Goal: Task Accomplishment & Management: Use online tool/utility

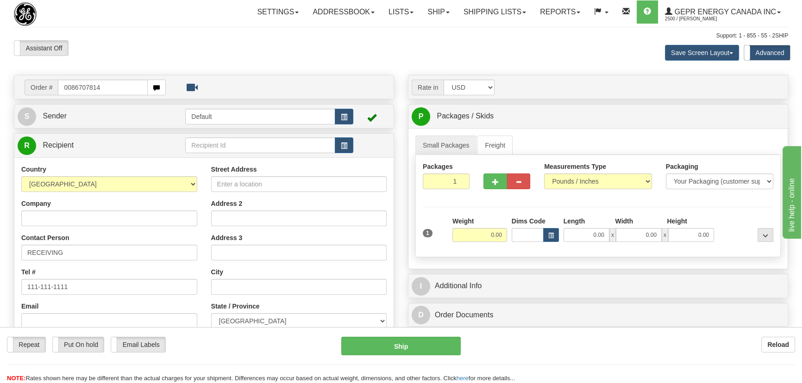
click at [69, 88] on input "0086707814" at bounding box center [103, 88] width 90 height 16
type input "86707814"
click at [310, 50] on body "Training Course Close Toggle navigation Settings Shipping Preferences New Recip…" at bounding box center [401, 191] width 802 height 383
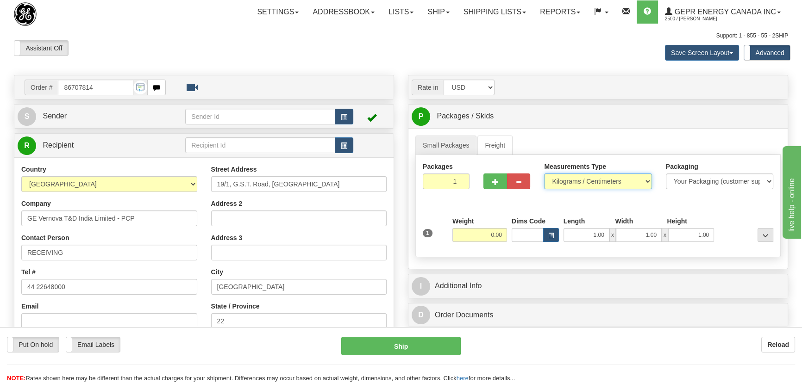
click at [590, 180] on select "Pounds / Inches Kilograms / Centimeters" at bounding box center [597, 182] width 107 height 16
select select "0"
click at [544, 174] on select "Pounds / Inches Kilograms / Centimeters" at bounding box center [597, 182] width 107 height 16
drag, startPoint x: 448, startPoint y: 179, endPoint x: 473, endPoint y: 197, distance: 30.8
click at [464, 188] on input "1" at bounding box center [446, 182] width 47 height 16
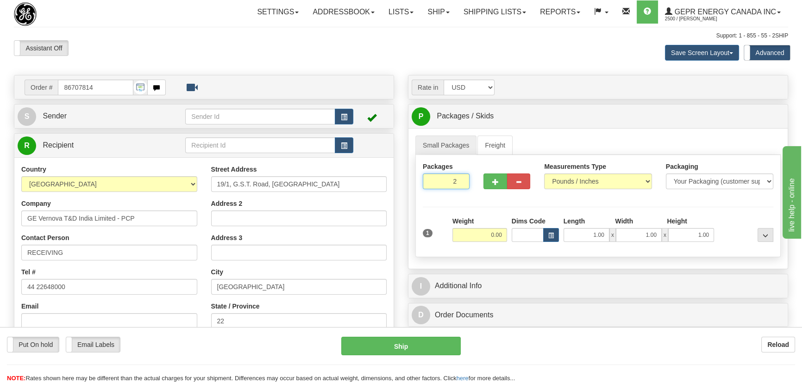
type input "2"
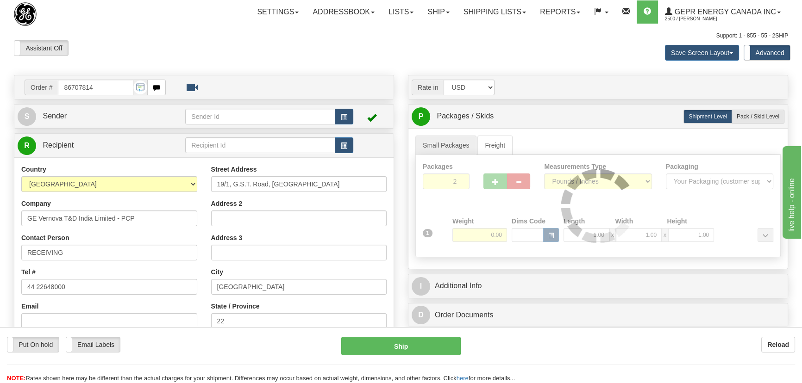
drag, startPoint x: 485, startPoint y: 213, endPoint x: 491, endPoint y: 234, distance: 21.6
click at [486, 215] on div "Packages 2 1 Measurements Type" at bounding box center [597, 206] width 365 height 102
drag, startPoint x: 486, startPoint y: 234, endPoint x: 497, endPoint y: 236, distance: 11.7
click at [497, 236] on div at bounding box center [598, 206] width 364 height 102
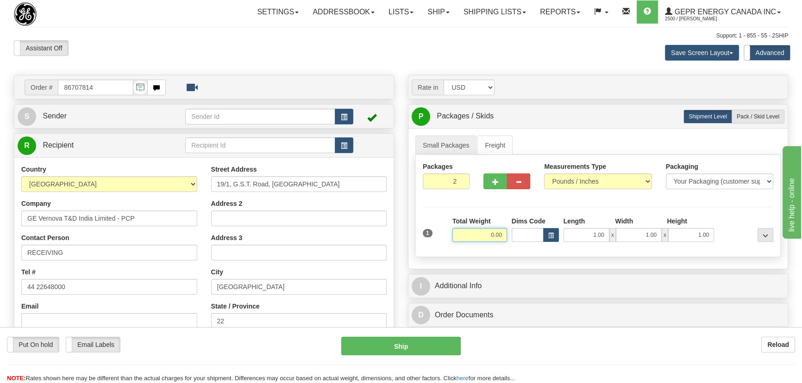
drag, startPoint x: 489, startPoint y: 235, endPoint x: 504, endPoint y: 241, distance: 16.7
click at [502, 238] on input "0.00" at bounding box center [479, 235] width 55 height 14
type input "64.00"
click at [595, 49] on div "Save Screen Layout Save Layout Reset to Default Standard Advanced" at bounding box center [631, 52] width 328 height 25
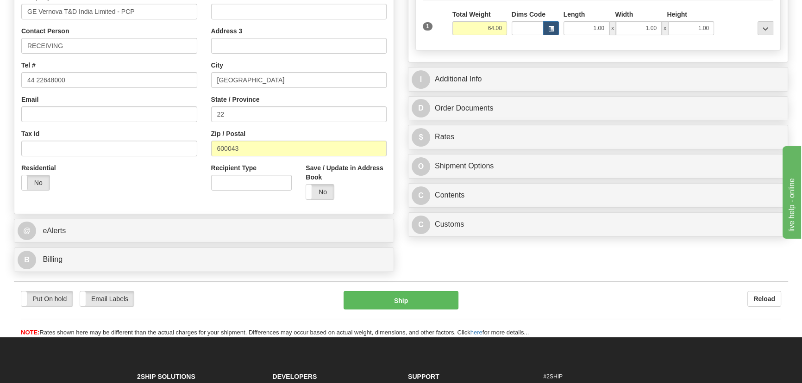
scroll to position [210, 0]
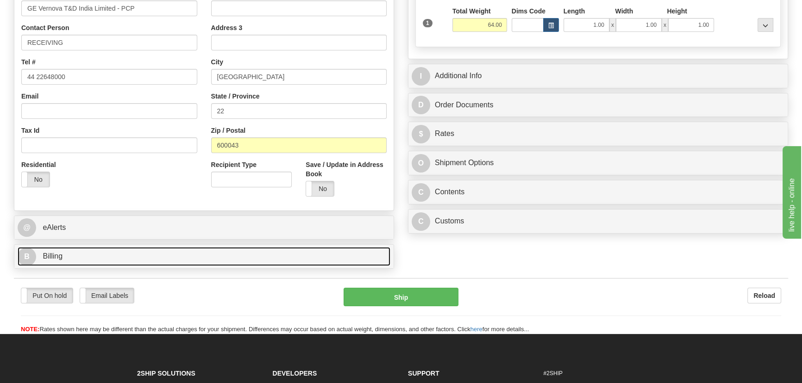
click at [206, 254] on link "B Billing" at bounding box center [204, 256] width 373 height 19
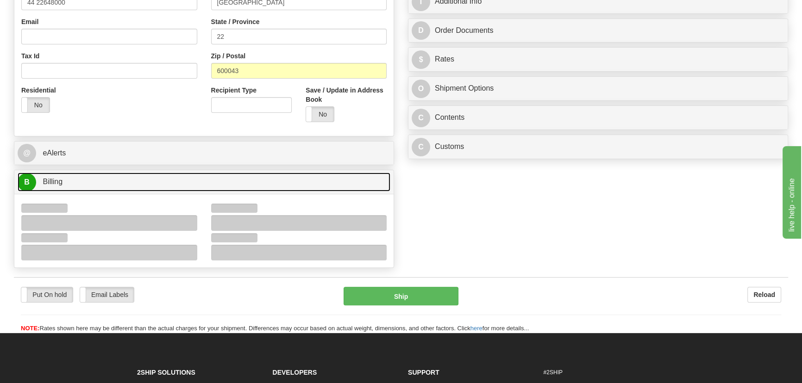
scroll to position [379, 0]
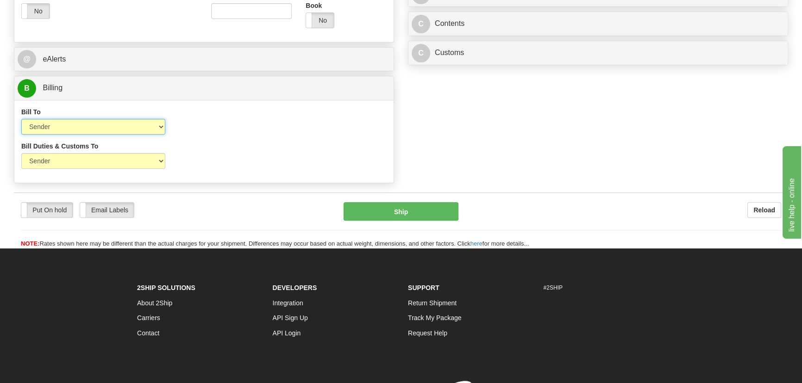
click at [110, 124] on select "Sender Recipient Third Party Collect" at bounding box center [93, 127] width 144 height 16
select select "2"
click at [21, 119] on select "Sender Recipient Third Party Collect" at bounding box center [93, 127] width 144 height 16
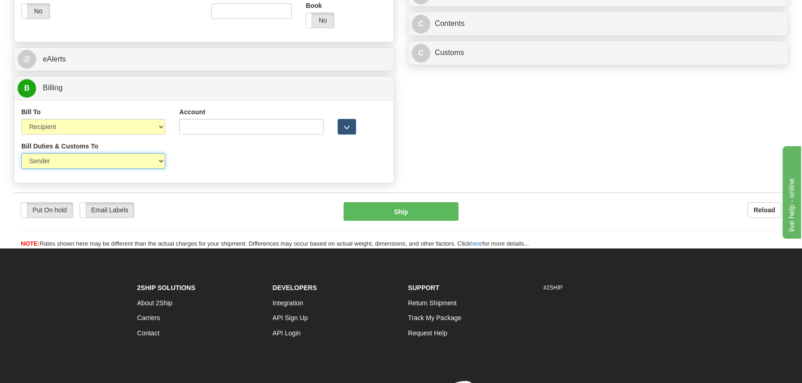
click at [114, 163] on select "Sender Recipient Third Party" at bounding box center [93, 161] width 144 height 16
select select "2"
click at [21, 153] on select "Sender Recipient Third Party" at bounding box center [93, 161] width 144 height 16
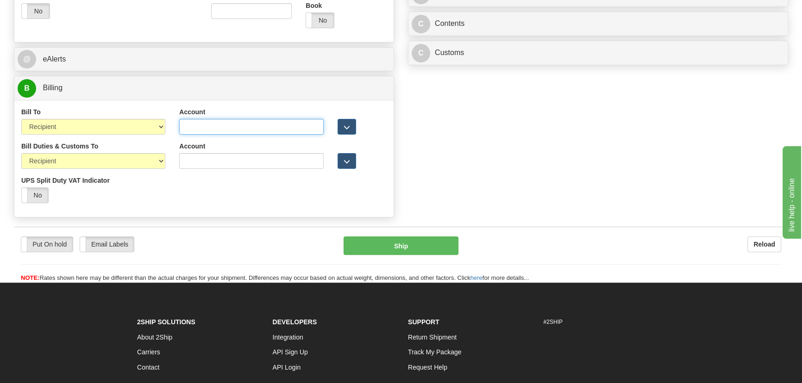
click at [213, 132] on input "Account" at bounding box center [251, 127] width 144 height 16
paste input "968305827"
type input "968305827"
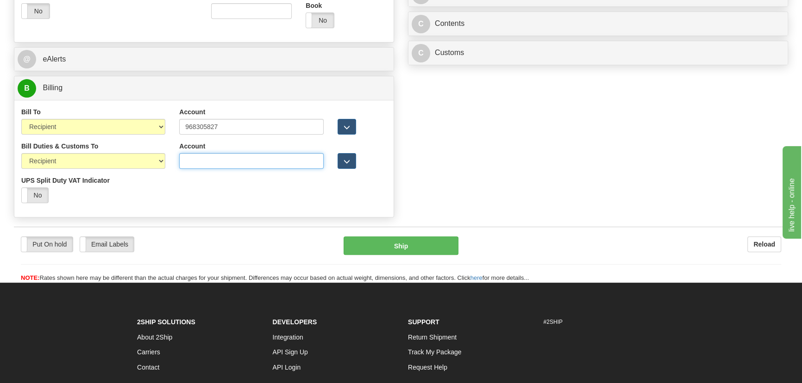
click at [213, 157] on input "Account" at bounding box center [251, 161] width 144 height 16
paste input "968305827"
type input "968305827"
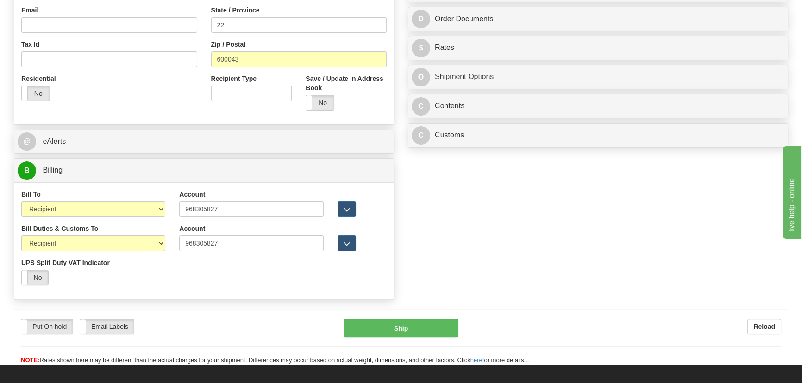
scroll to position [295, 0]
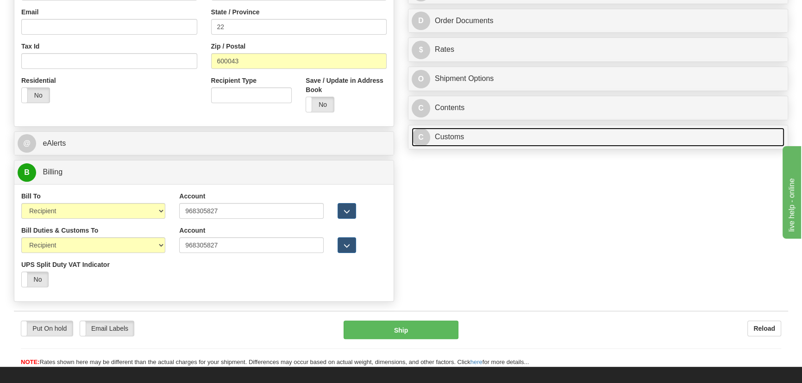
click at [576, 132] on link "C Customs" at bounding box center [598, 137] width 373 height 19
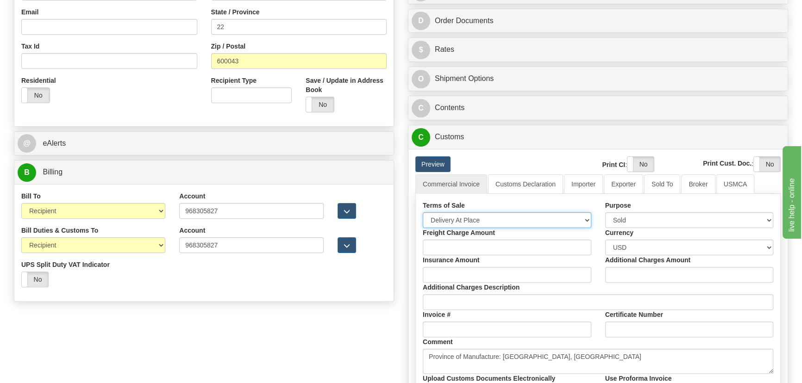
click at [497, 214] on select "Free Carrier Free On Board Ex Works Delivered Duty Unpaid Delivered Duty Paid C…" at bounding box center [507, 221] width 169 height 16
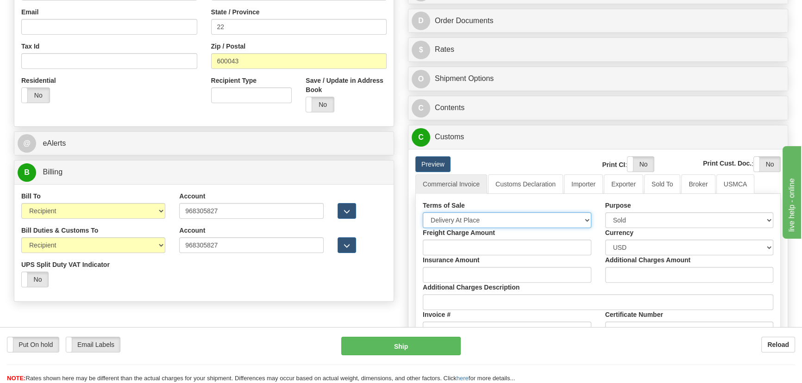
select select "7"
click at [423, 213] on select "Free Carrier Free On Board Ex Works Delivered Duty Unpaid Delivered Duty Paid C…" at bounding box center [507, 221] width 169 height 16
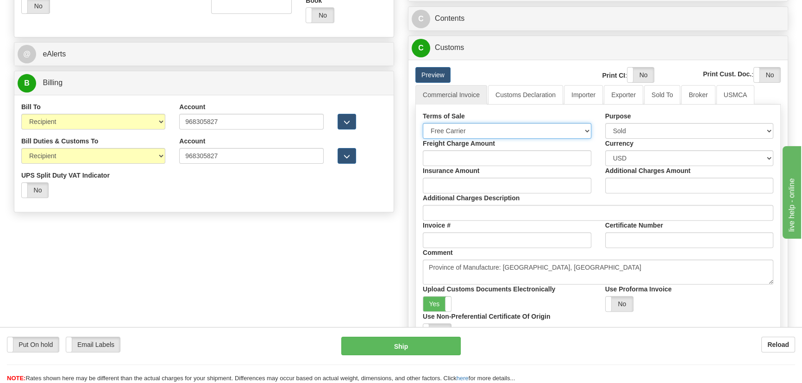
scroll to position [463, 0]
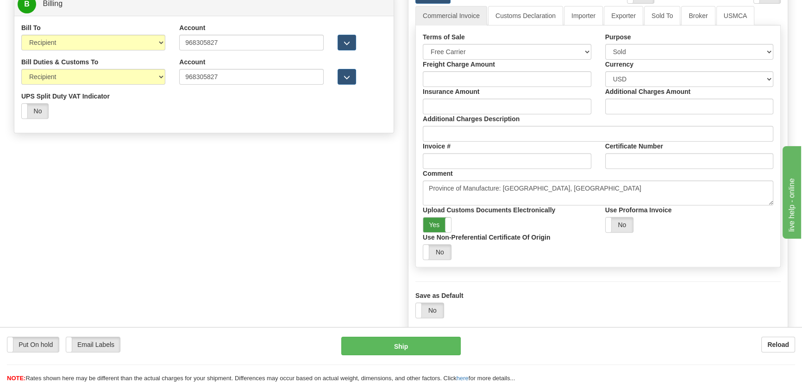
click at [440, 220] on label "Yes" at bounding box center [437, 225] width 28 height 15
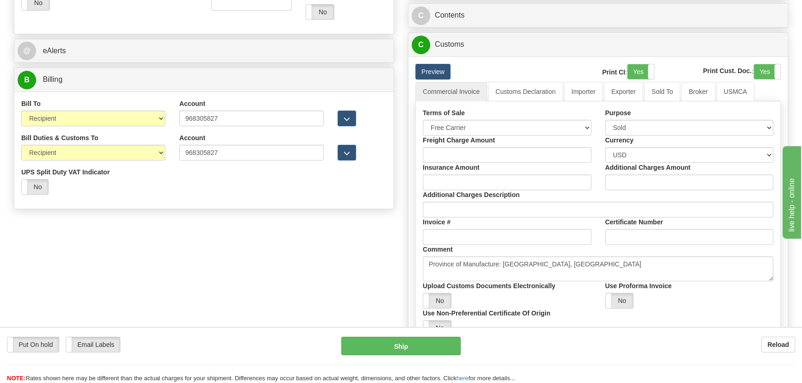
scroll to position [252, 0]
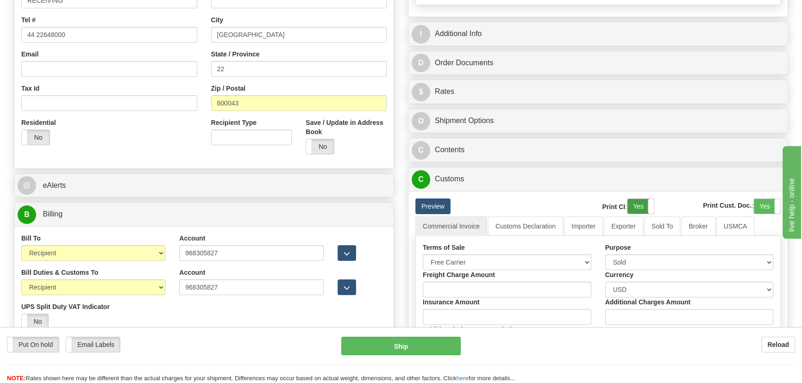
click at [639, 202] on label "Yes" at bounding box center [641, 206] width 26 height 15
click at [759, 201] on label "Yes" at bounding box center [767, 206] width 26 height 15
click at [582, 230] on link "Importer" at bounding box center [583, 226] width 39 height 19
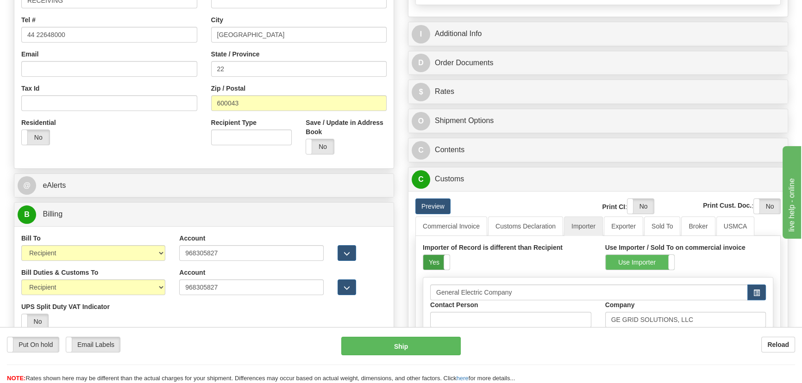
click at [439, 264] on label "Yes" at bounding box center [436, 262] width 26 height 15
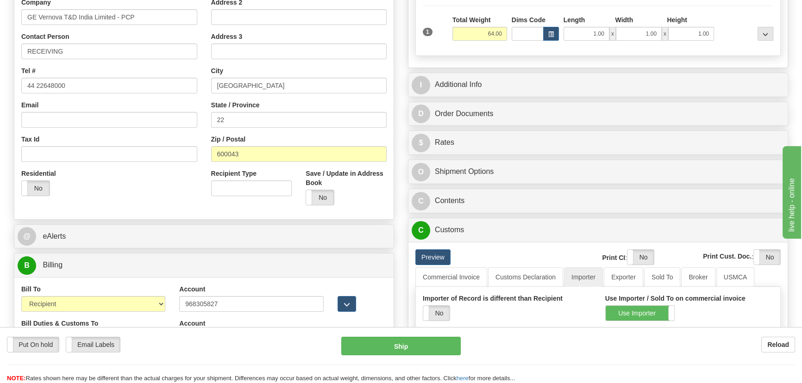
scroll to position [126, 0]
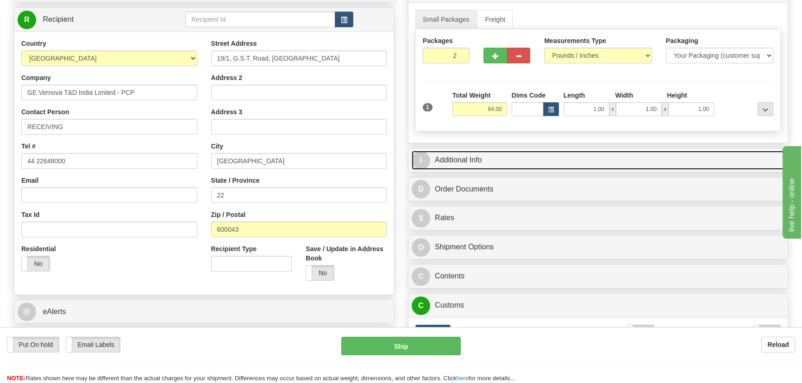
click at [692, 162] on link "I Additional Info" at bounding box center [598, 160] width 373 height 19
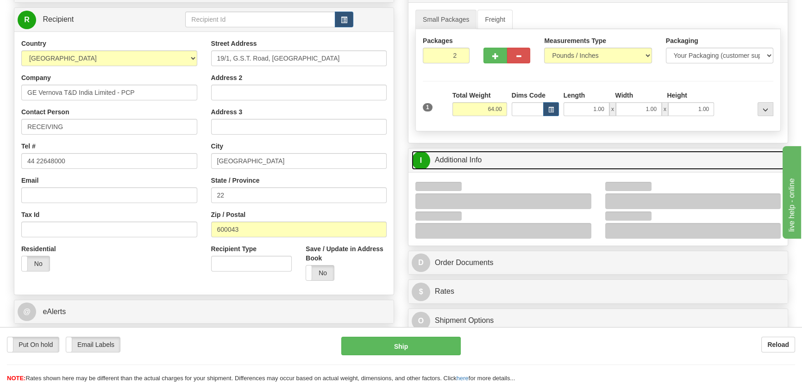
scroll to position [252, 0]
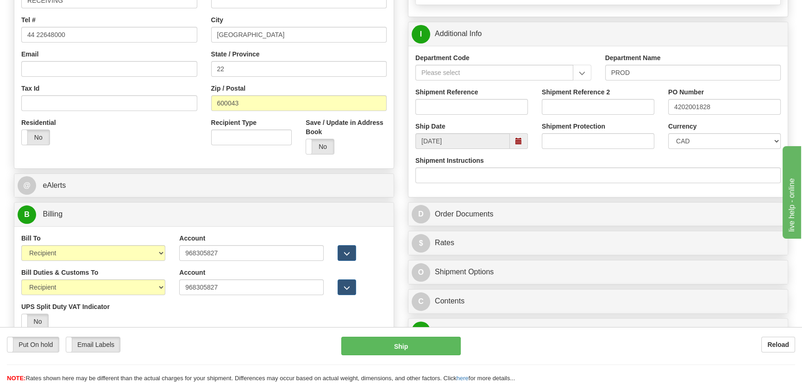
click at [700, 131] on div "Currency CAD USD EUR ZAR RON ANG ARN AUD AUS AWG BBD BFR BGN BHD BMD BND BRC BR…" at bounding box center [724, 135] width 113 height 27
click at [701, 139] on select "CAD USD EUR ZAR RON ANG ARN AUD AUS AWG BBD BFR BGN BHD BMD BND BRC BRL CHP CKZ…" at bounding box center [724, 141] width 113 height 16
select select "1"
click at [668, 133] on select "CAD USD EUR ZAR RON ANG ARN AUD AUS AWG BBD BFR BGN BHD BMD BND BRC BRL CHP CKZ…" at bounding box center [724, 141] width 113 height 16
click at [486, 104] on input "Shipment Reference" at bounding box center [471, 107] width 113 height 16
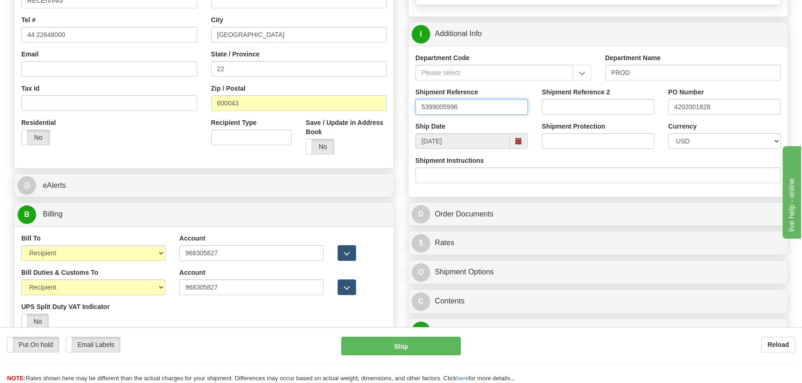
drag, startPoint x: 486, startPoint y: 111, endPoint x: 333, endPoint y: 132, distance: 154.2
type input "5399005996"
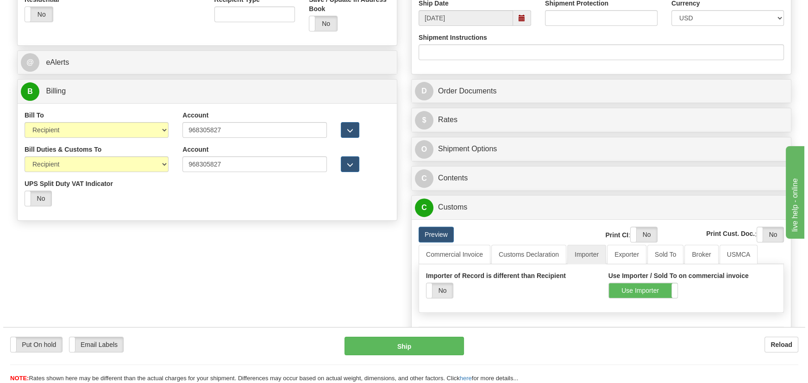
scroll to position [379, 0]
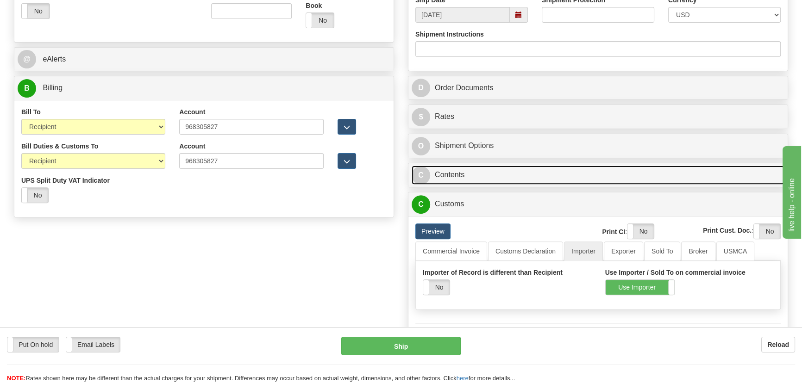
click at [576, 172] on link "C Contents" at bounding box center [598, 175] width 373 height 19
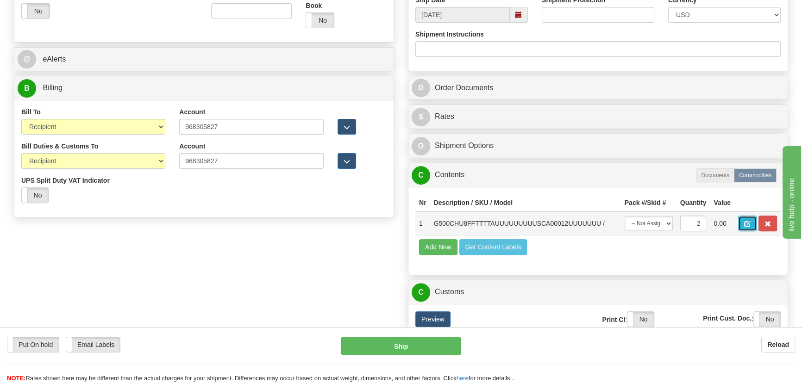
click at [744, 223] on span "button" at bounding box center [747, 224] width 6 height 6
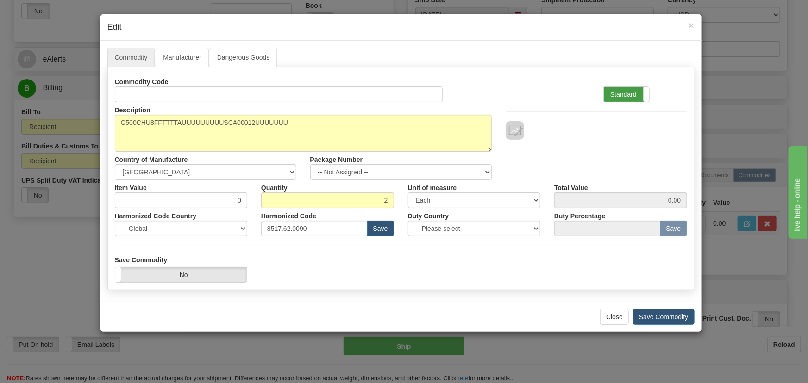
click at [639, 91] on label "Standard" at bounding box center [626, 94] width 45 height 15
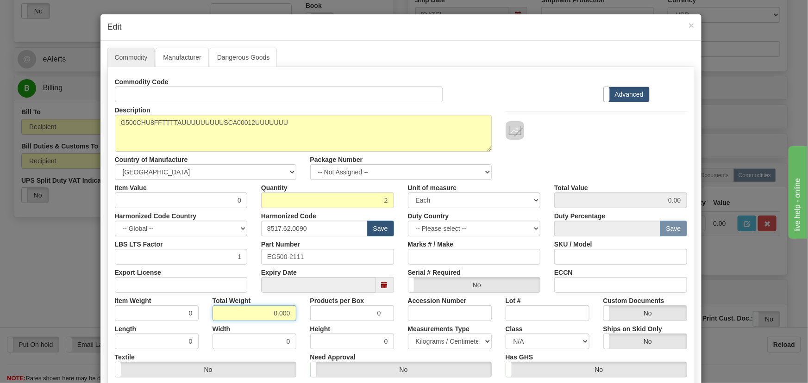
drag, startPoint x: 289, startPoint y: 317, endPoint x: 295, endPoint y: 314, distance: 6.8
click at [295, 318] on div "Total Weight 0.000" at bounding box center [255, 307] width 98 height 28
type input "2"
type input "1.0000"
drag, startPoint x: 218, startPoint y: 199, endPoint x: 227, endPoint y: 209, distance: 13.8
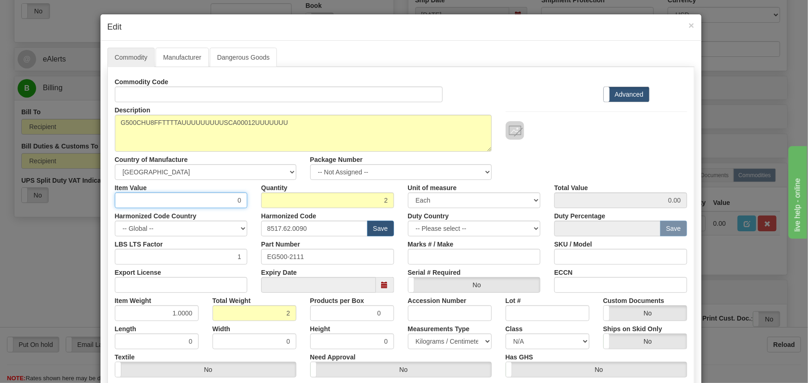
click at [236, 205] on input "0" at bounding box center [181, 201] width 133 height 16
paste input "8,230.7"
type input "8230.70"
type input "16461.40"
click at [550, 125] on div at bounding box center [597, 130] width 182 height 19
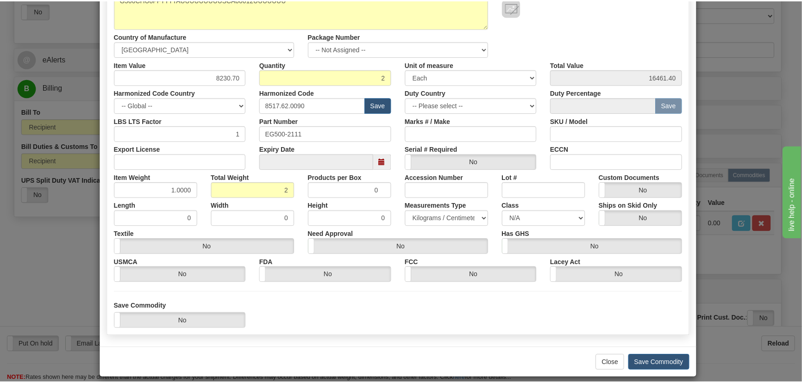
scroll to position [132, 0]
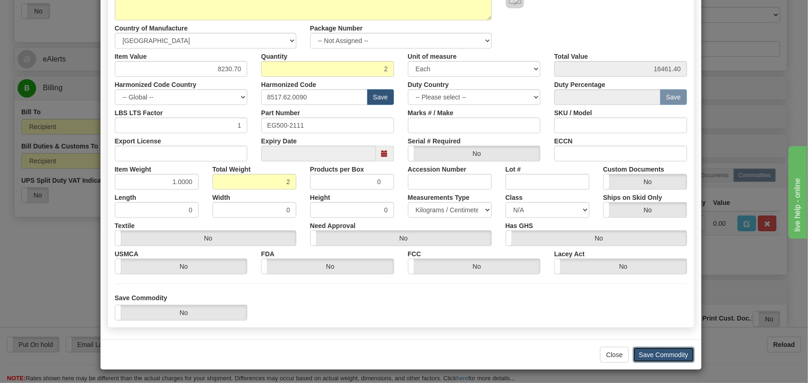
click at [669, 357] on button "Save Commodity" at bounding box center [664, 355] width 62 height 16
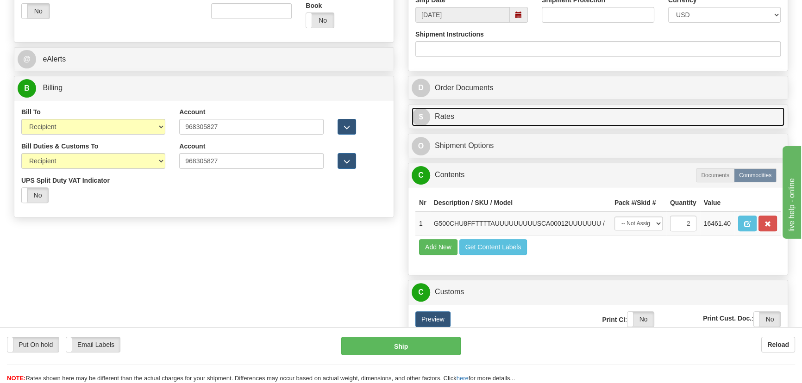
click at [625, 118] on link "$ Rates" at bounding box center [598, 116] width 373 height 19
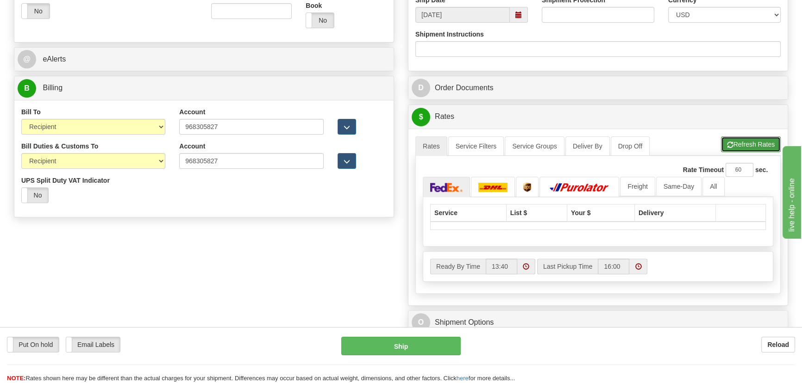
click at [756, 144] on button "Refresh Rates" at bounding box center [751, 145] width 60 height 16
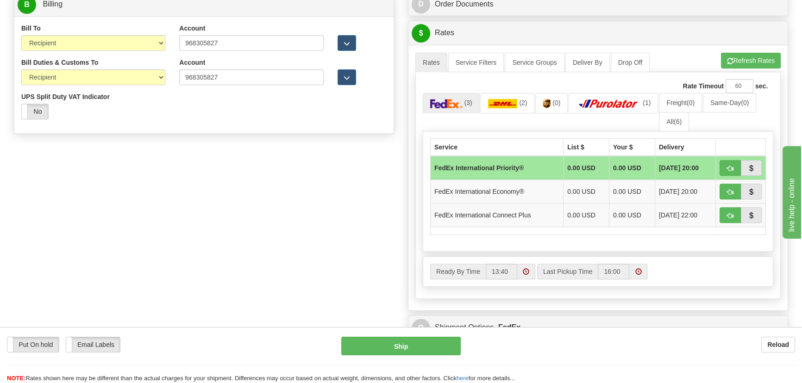
scroll to position [463, 0]
click at [684, 119] on link "All (6)" at bounding box center [674, 121] width 30 height 19
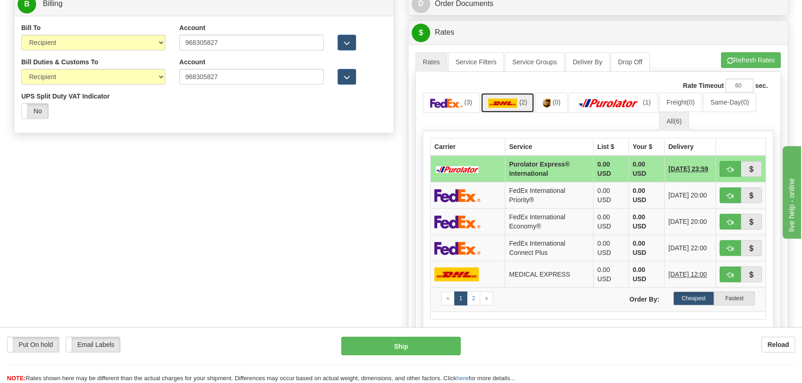
click at [515, 97] on link "(2)" at bounding box center [508, 103] width 54 height 20
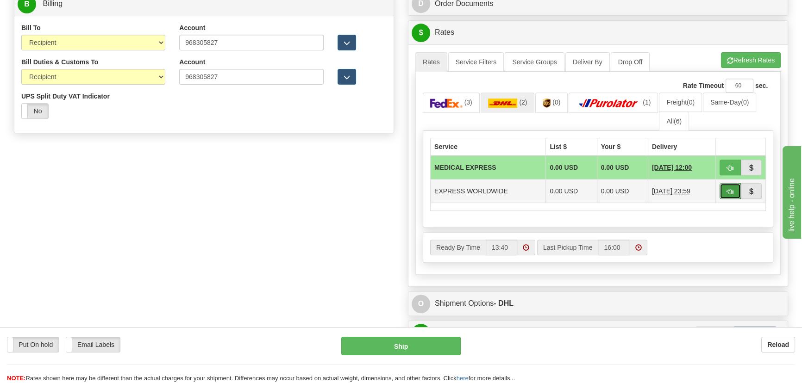
click at [727, 190] on span "button" at bounding box center [730, 192] width 6 height 6
type input "P"
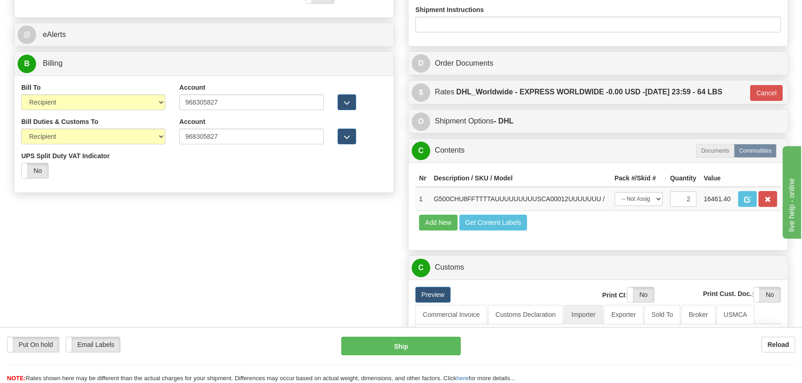
scroll to position [252, 0]
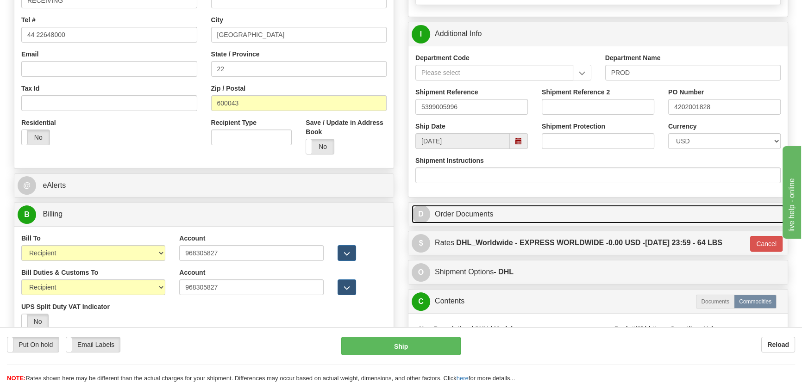
click at [621, 214] on link "D Order Documents" at bounding box center [598, 214] width 373 height 19
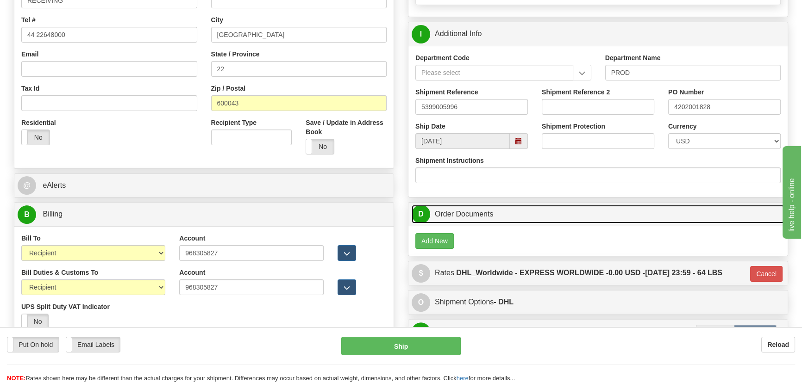
click at [621, 214] on link "D Order Documents" at bounding box center [598, 214] width 373 height 19
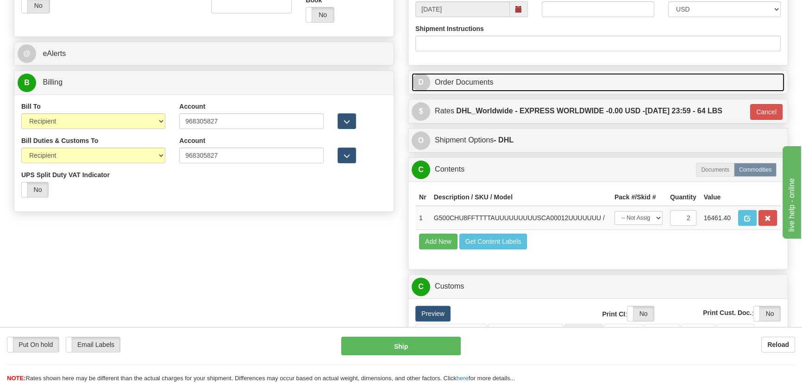
scroll to position [505, 0]
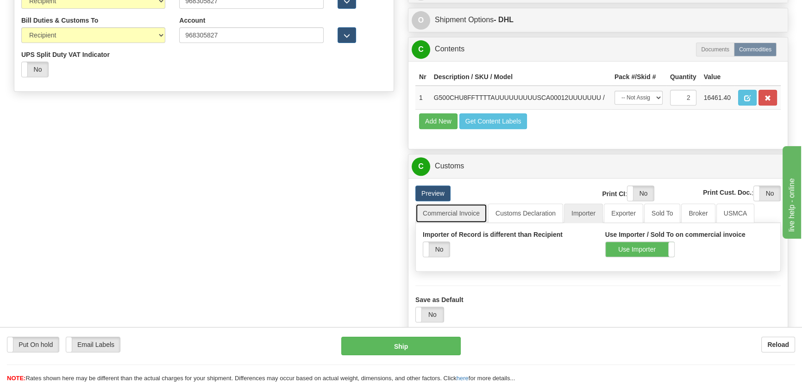
click at [469, 214] on link "Commercial Invoice" at bounding box center [451, 213] width 72 height 19
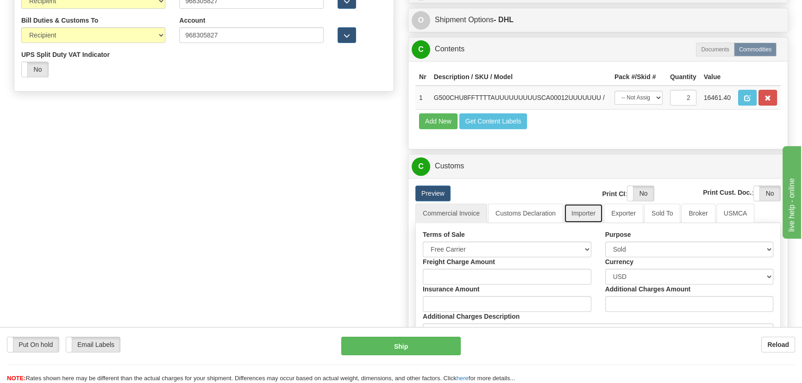
click at [587, 217] on link "Importer" at bounding box center [583, 213] width 39 height 19
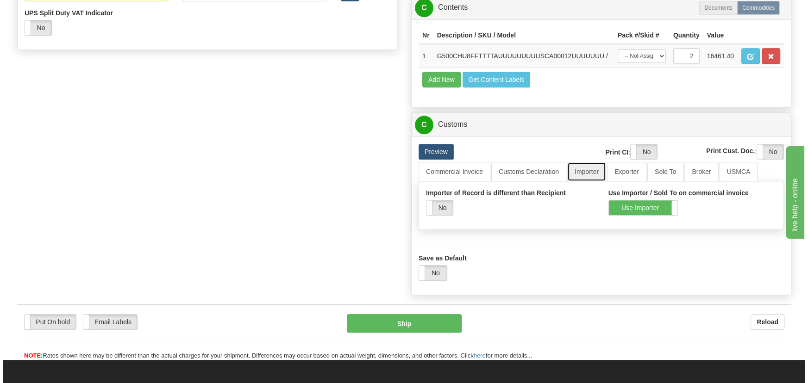
scroll to position [673, 0]
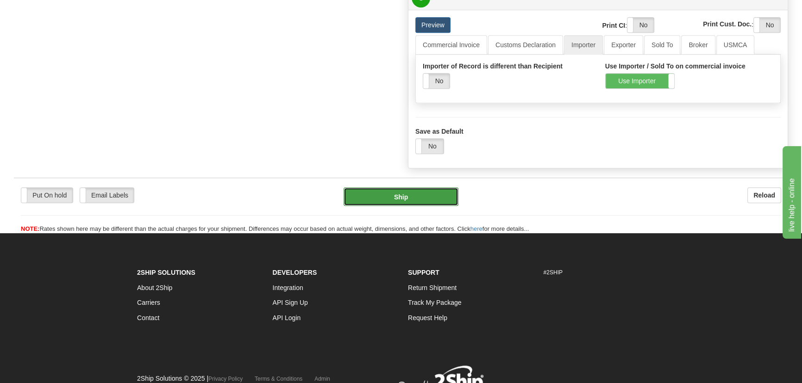
click at [427, 194] on button "Ship" at bounding box center [401, 197] width 115 height 19
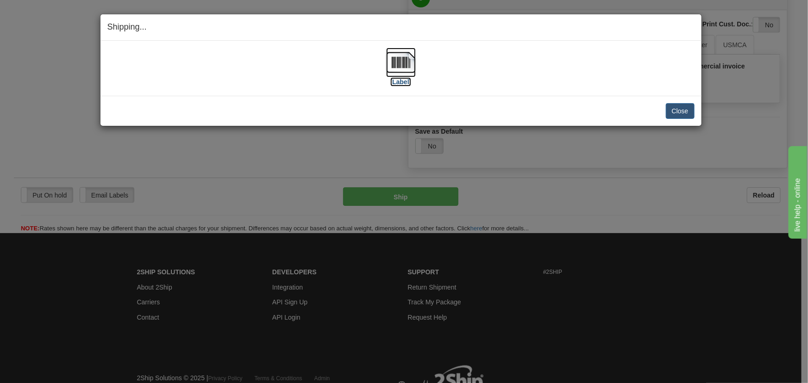
click at [408, 57] on img at bounding box center [401, 63] width 30 height 30
click at [686, 109] on button "Close" at bounding box center [680, 111] width 29 height 16
